Goal: Information Seeking & Learning: Understand process/instructions

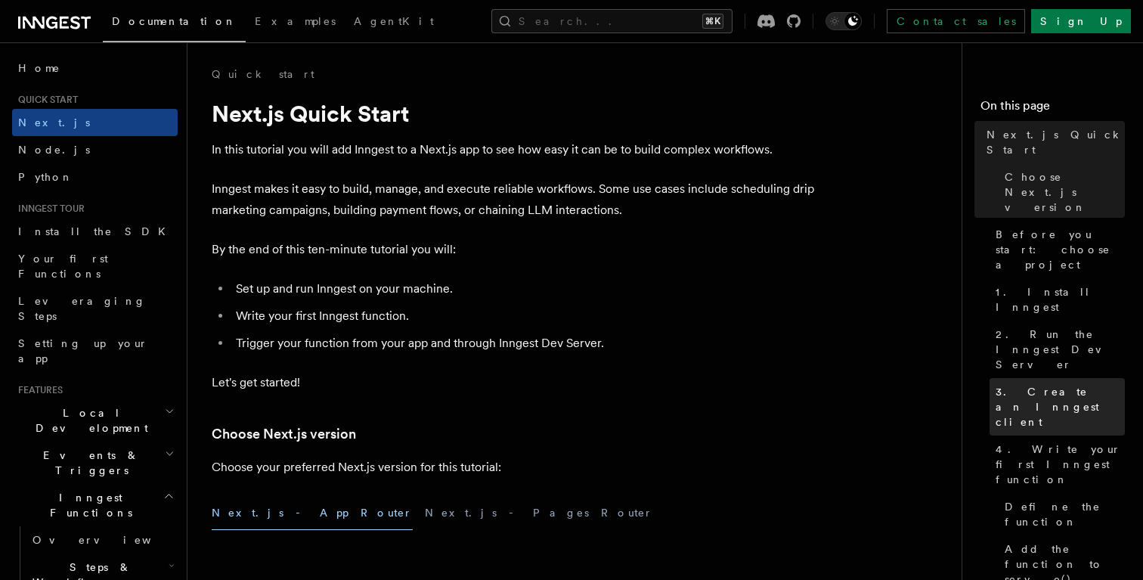
click at [1061, 384] on span "3. Create an Inngest client" at bounding box center [1059, 406] width 129 height 45
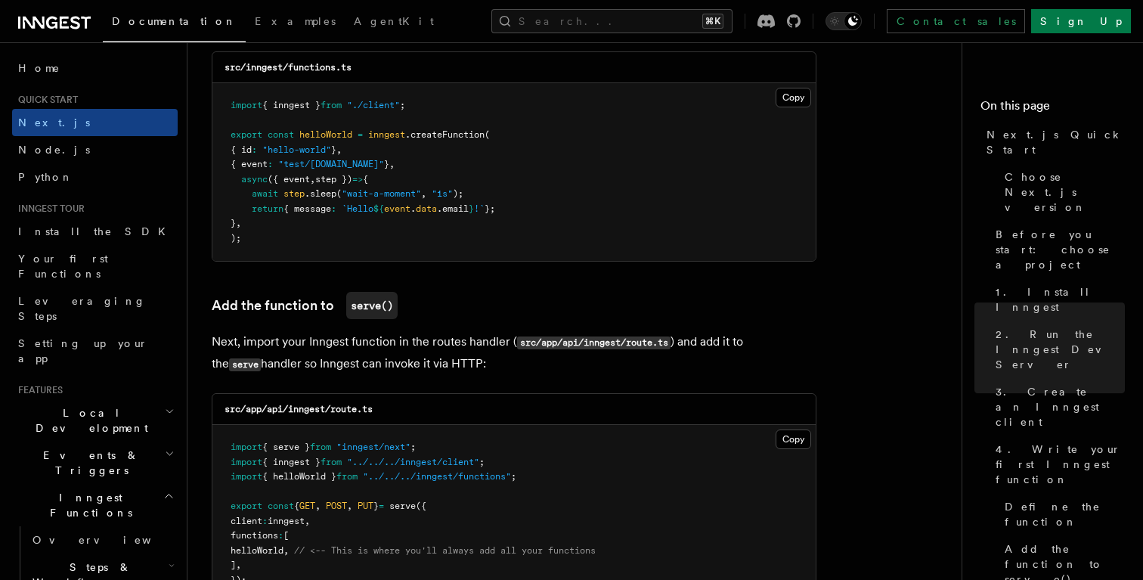
scroll to position [3069, 0]
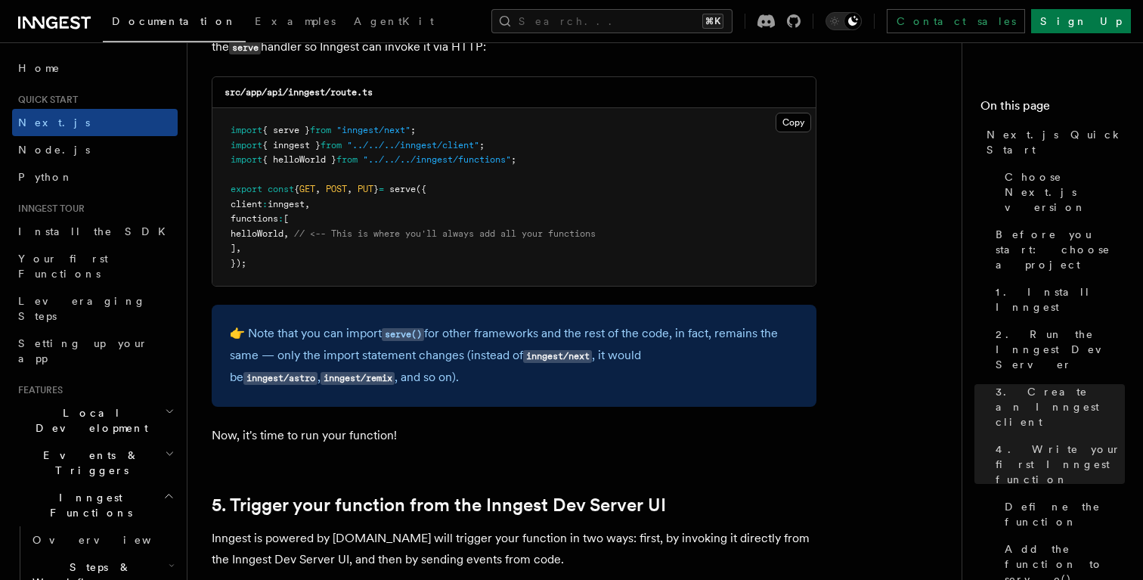
click at [373, 135] on span ""inngest/next"" at bounding box center [373, 130] width 74 height 11
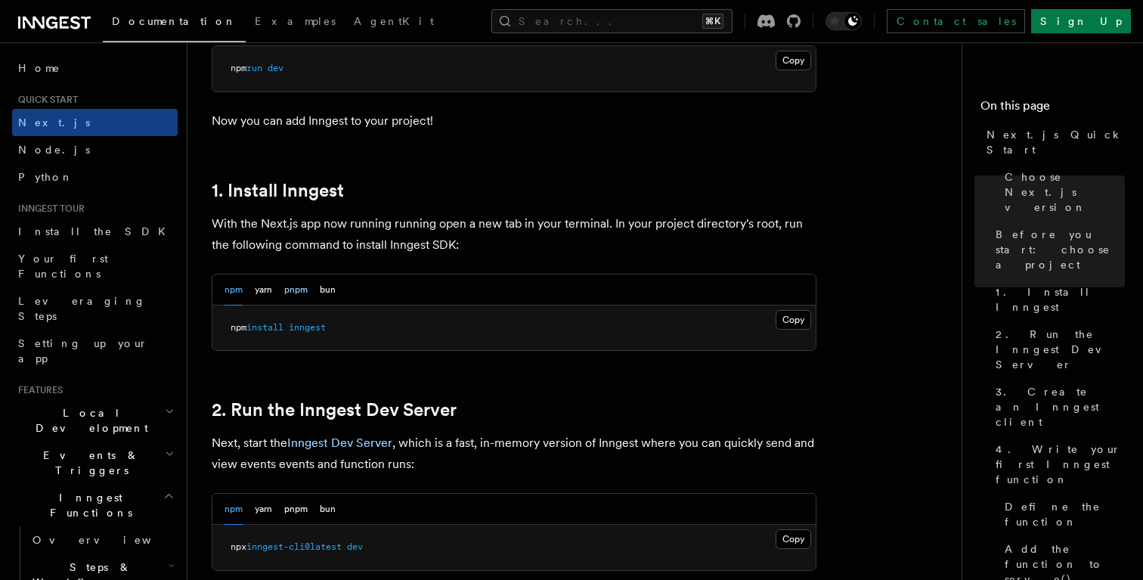
click at [300, 290] on button "pnpm" at bounding box center [295, 289] width 23 height 31
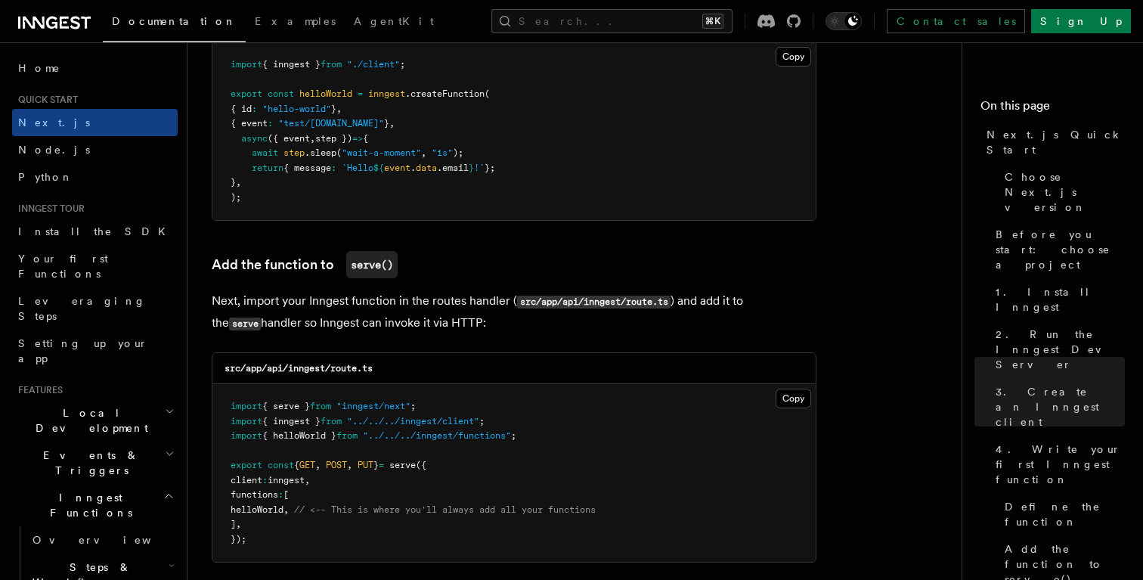
scroll to position [2790, 0]
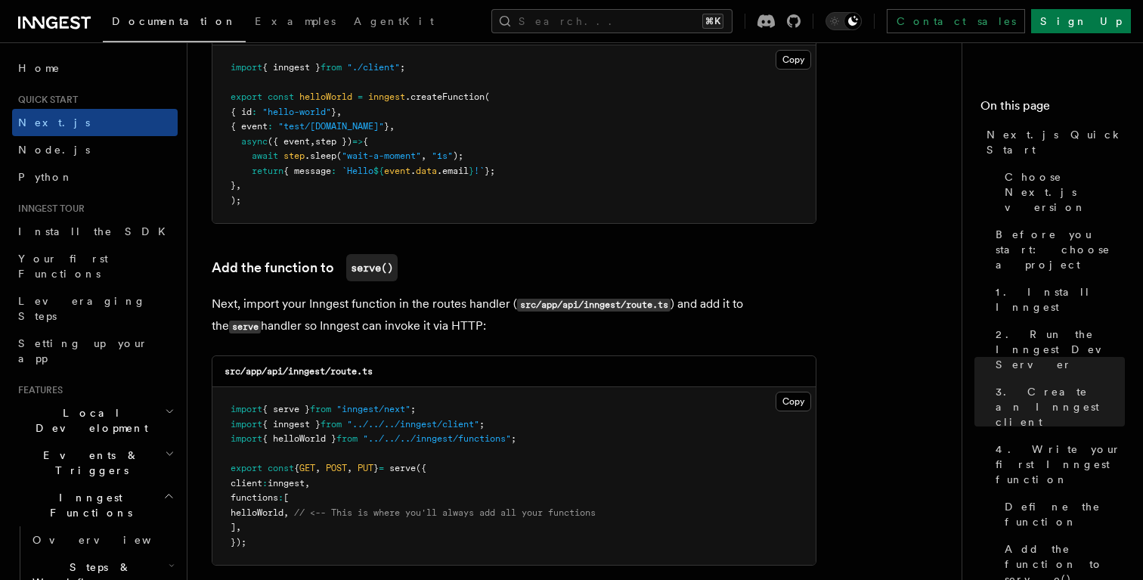
click at [759, 223] on pre "import { inngest } from "./client" ; export const helloWorld = inngest .createF…" at bounding box center [513, 134] width 603 height 178
